Goal: Task Accomplishment & Management: Complete application form

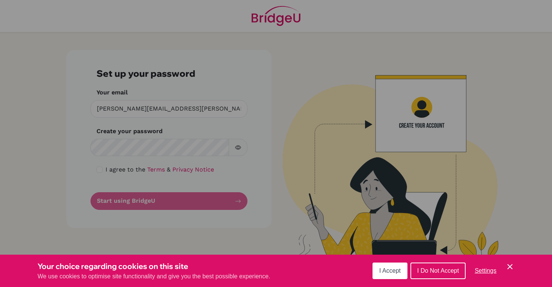
click at [511, 264] on icon "Cookie Control Close Icon" at bounding box center [510, 266] width 9 height 9
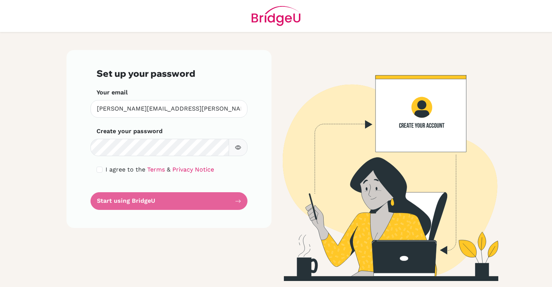
click at [245, 148] on button "button" at bounding box center [238, 148] width 19 height 18
click at [100, 170] on input "checkbox" at bounding box center [100, 169] width 6 height 6
checkbox input "true"
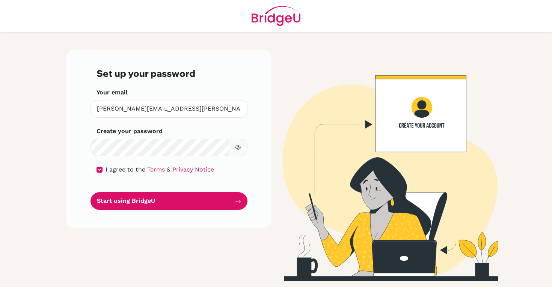
click at [113, 191] on form "Set up your password Your email carlos.narvaez@ans.edu.ni Invalid email Create …" at bounding box center [169, 139] width 145 height 142
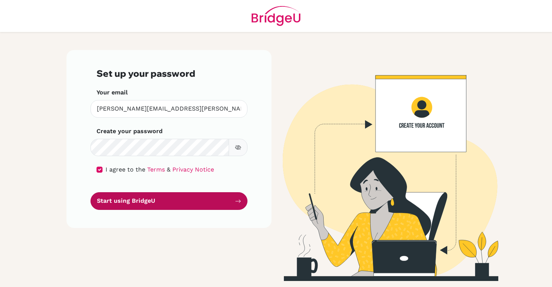
click at [123, 192] on button "Start using BridgeU" at bounding box center [169, 201] width 157 height 18
click at [129, 197] on button "Start using BridgeU" at bounding box center [169, 201] width 157 height 18
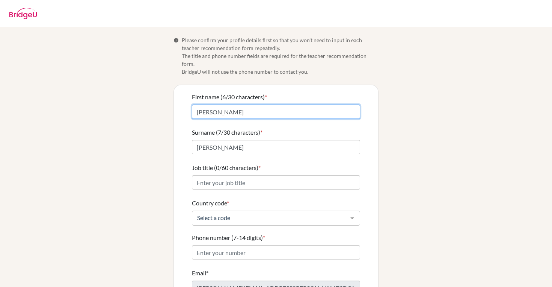
click at [215, 105] on input "Carlos" at bounding box center [276, 111] width 168 height 14
click at [220, 104] on input "Carlos" at bounding box center [276, 111] width 168 height 14
type input "[PERSON_NAME]"
click at [154, 123] on div "Info Please confirm your profile details first so that you won’t need to input …" at bounding box center [276, 185] width 428 height 299
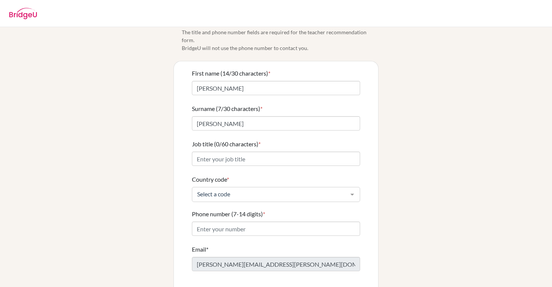
scroll to position [36, 0]
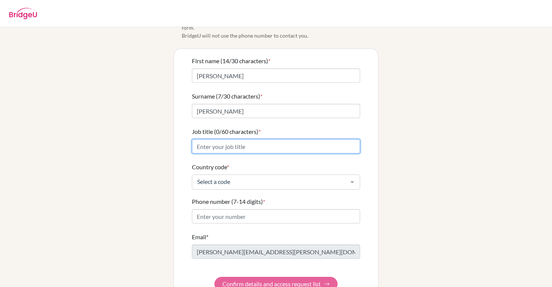
click at [204, 140] on input "Job title (0/60 characters) *" at bounding box center [276, 146] width 168 height 14
type input "M"
type input "Secondary Math Teacher"
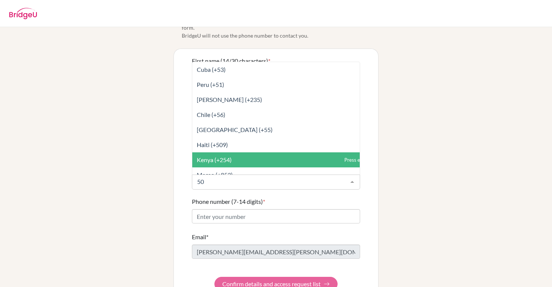
type input "505"
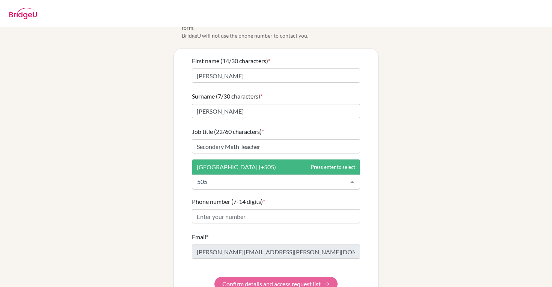
click at [203, 163] on span "Nicaragua (+505)" at bounding box center [276, 166] width 168 height 15
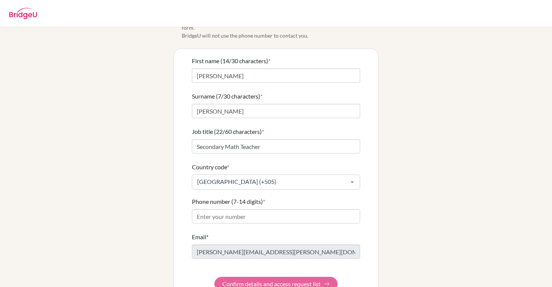
scroll to position [49, 0]
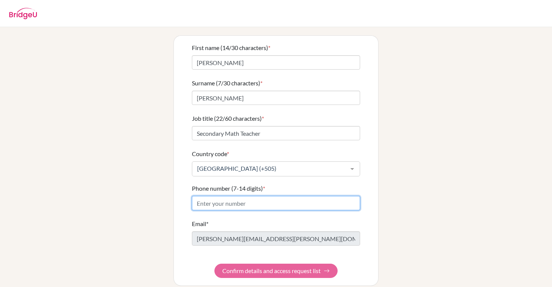
click at [203, 196] on input "Phone number (7-14 digits) *" at bounding box center [276, 203] width 168 height 14
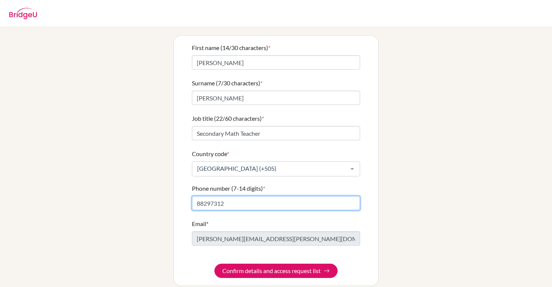
type input "88297312"
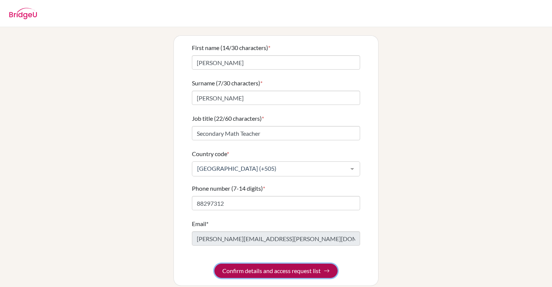
click at [248, 263] on button "Confirm details and access request list" at bounding box center [276, 270] width 123 height 14
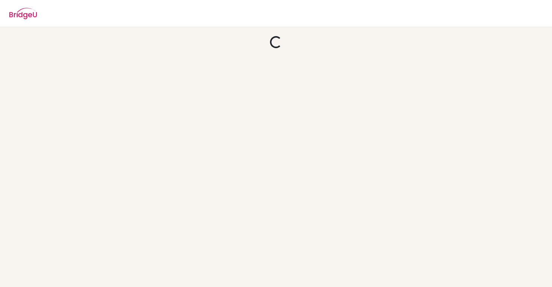
scroll to position [0, 0]
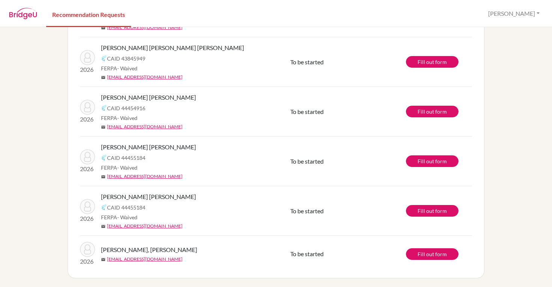
scroll to position [297, 0]
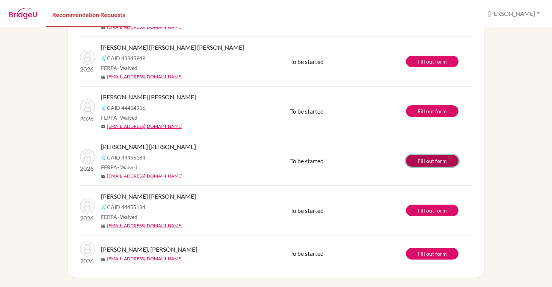
click at [412, 163] on link "Fill out form" at bounding box center [432, 161] width 53 height 12
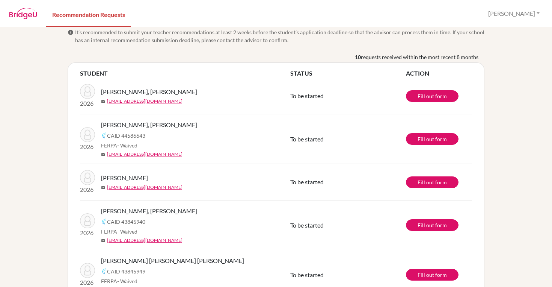
scroll to position [0, 0]
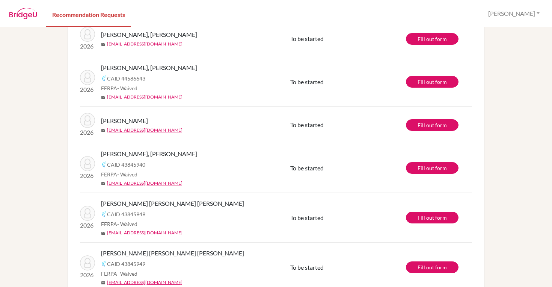
scroll to position [71, 0]
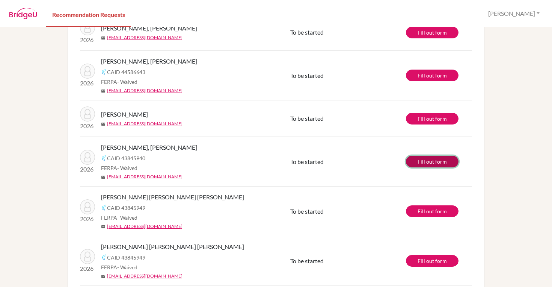
click at [416, 159] on link "Fill out form" at bounding box center [432, 162] width 53 height 12
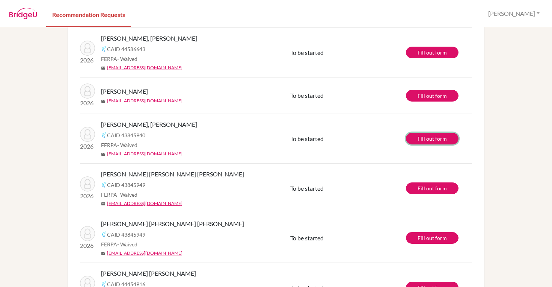
scroll to position [94, 0]
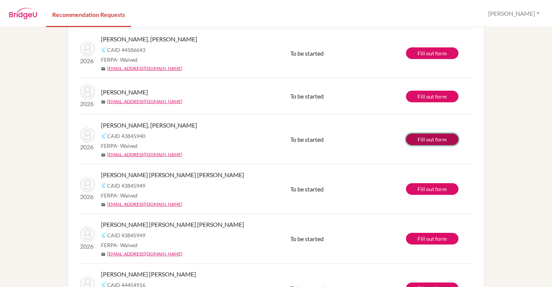
click at [428, 139] on link "Fill out form" at bounding box center [432, 139] width 53 height 12
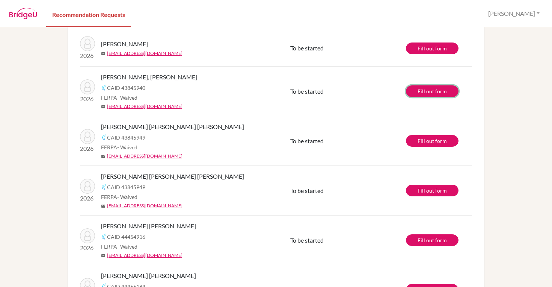
scroll to position [99, 0]
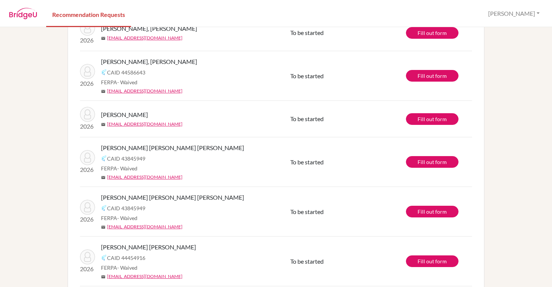
scroll to position [68, 0]
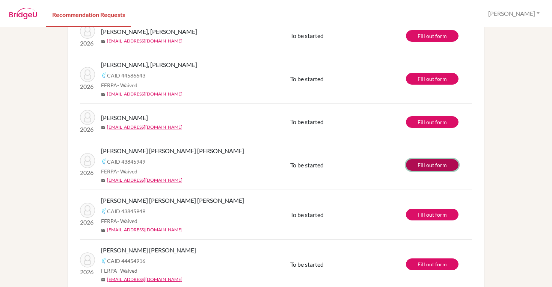
click at [428, 165] on link "Fill out form" at bounding box center [432, 165] width 53 height 12
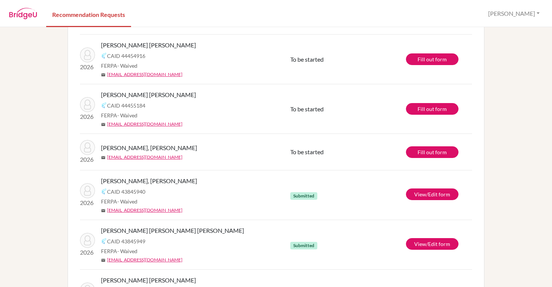
scroll to position [224, 0]
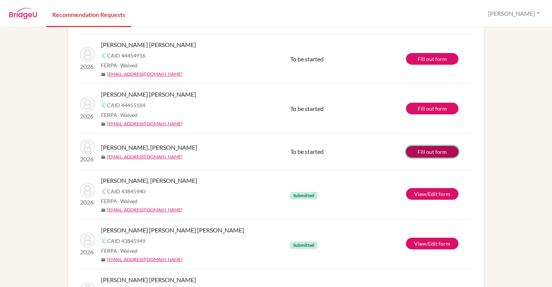
click at [413, 146] on link "Fill out form" at bounding box center [432, 152] width 53 height 12
click at [420, 150] on link "Fill out form" at bounding box center [432, 152] width 53 height 12
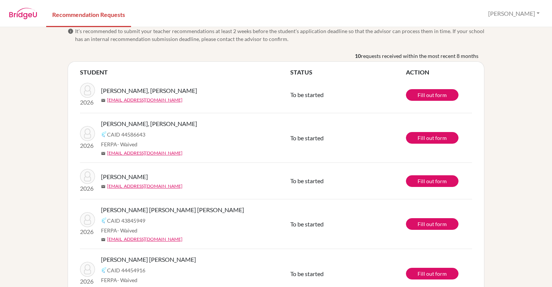
scroll to position [5, 0]
